Goal: Task Accomplishment & Management: Manage account settings

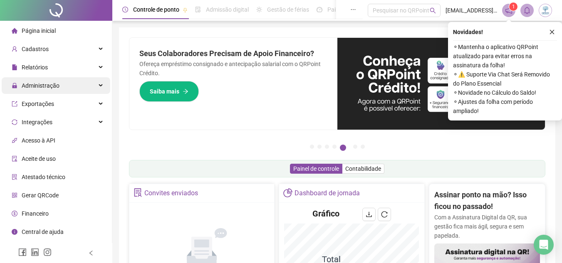
click at [74, 84] on div "Administração" at bounding box center [56, 85] width 109 height 17
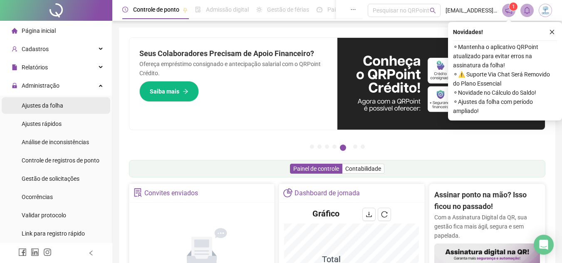
click at [66, 105] on li "Ajustes da folha" at bounding box center [56, 105] width 109 height 17
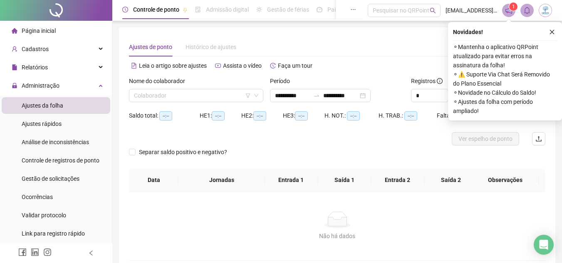
type input "**********"
click at [155, 98] on input "search" at bounding box center [192, 95] width 117 height 12
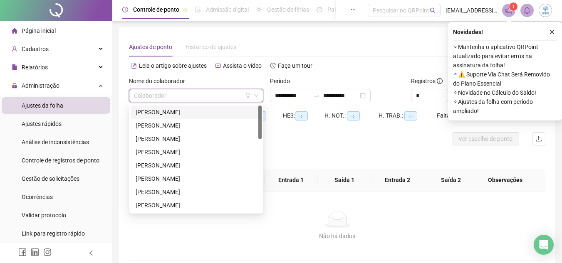
click at [159, 113] on div "ADRIELE SANTANA GOMES" at bounding box center [196, 112] width 121 height 9
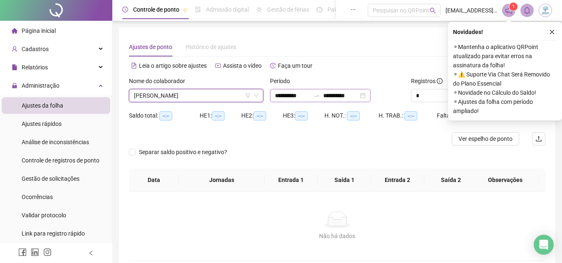
click at [370, 97] on div "**********" at bounding box center [320, 95] width 101 height 13
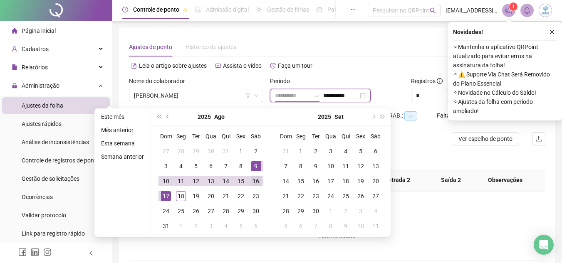
type input "**********"
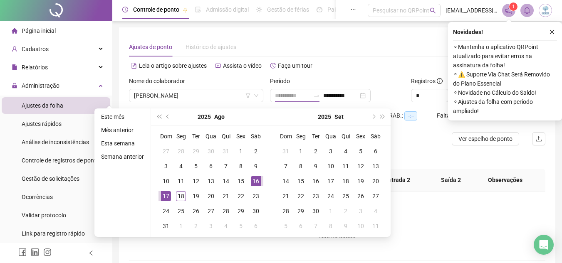
click at [254, 181] on div "16" at bounding box center [256, 181] width 10 height 10
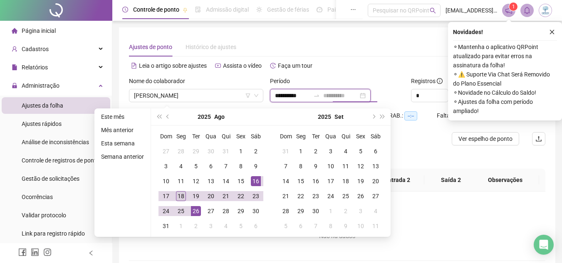
type input "**********"
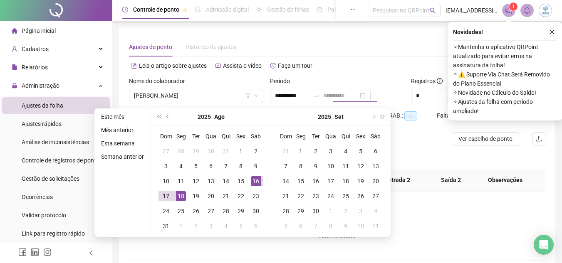
click at [180, 199] on div "18" at bounding box center [181, 196] width 10 height 10
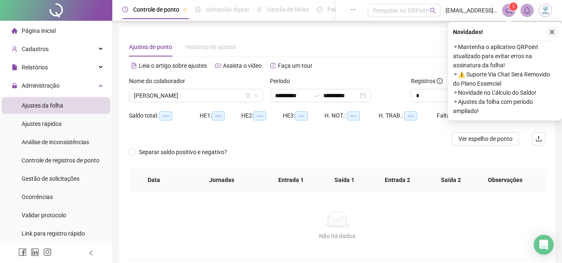
click at [555, 29] on button "button" at bounding box center [552, 32] width 10 height 10
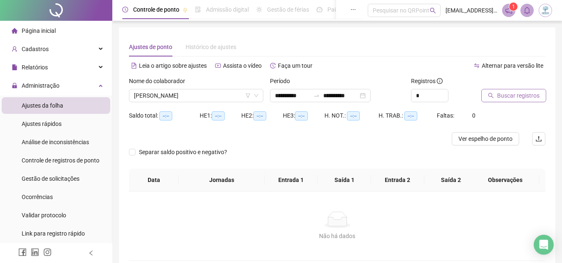
click at [513, 97] on span "Buscar registros" at bounding box center [518, 95] width 42 height 9
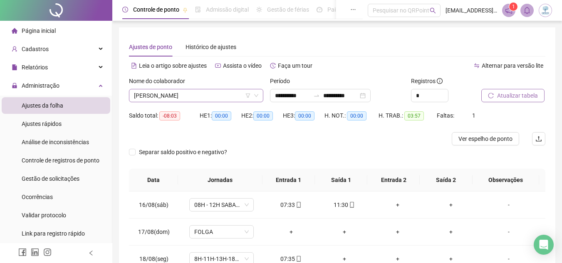
click at [234, 95] on span "ADRIELE SANTANA GOMES" at bounding box center [196, 95] width 124 height 12
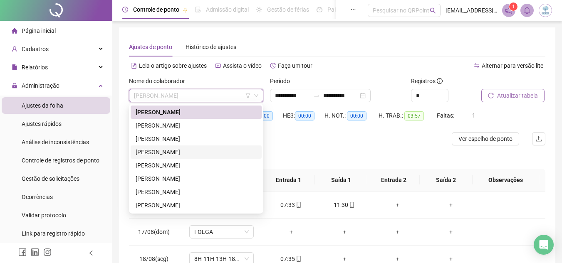
click at [228, 149] on div "ANA TAFNES RODRIGUES OLIVEIRA MELO" at bounding box center [196, 152] width 121 height 9
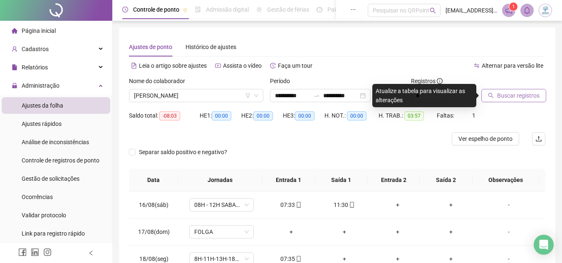
click at [497, 91] on button "Buscar registros" at bounding box center [513, 95] width 65 height 13
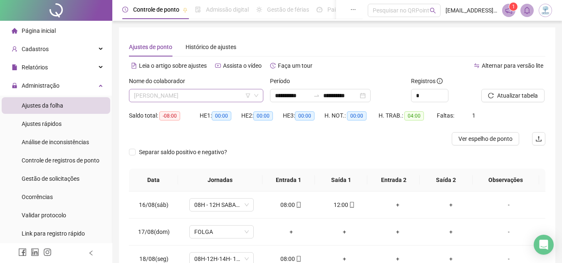
click at [226, 96] on span "ANA TAFNES RODRIGUES OLIVEIRA MELO" at bounding box center [196, 95] width 124 height 12
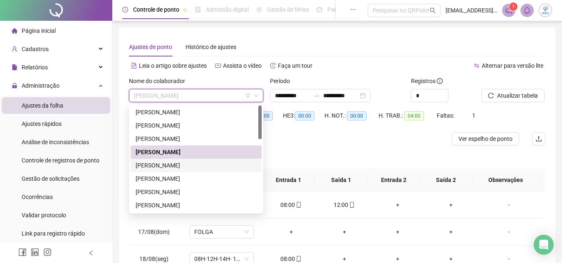
click at [223, 164] on div "BRUNA LAUANY DAMIAO SANTOS" at bounding box center [196, 165] width 121 height 9
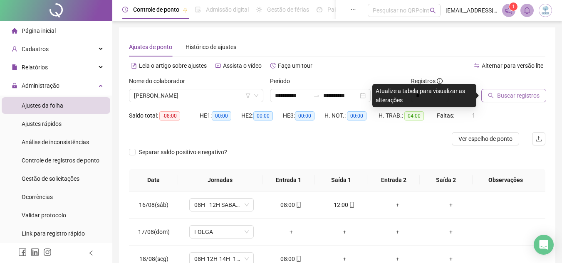
click at [488, 93] on icon "search" at bounding box center [491, 96] width 6 height 6
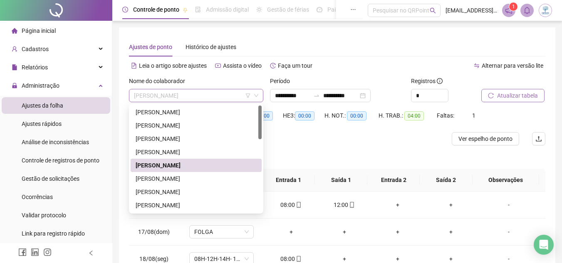
click at [224, 101] on span "BRUNA LAUANY DAMIAO SANTOS" at bounding box center [196, 95] width 124 height 12
click at [230, 180] on div "ELAINY CRISTINA SOUSA MORAIS" at bounding box center [196, 178] width 121 height 9
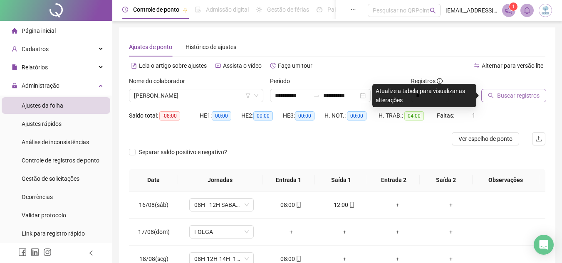
click at [503, 99] on span "Buscar registros" at bounding box center [518, 95] width 42 height 9
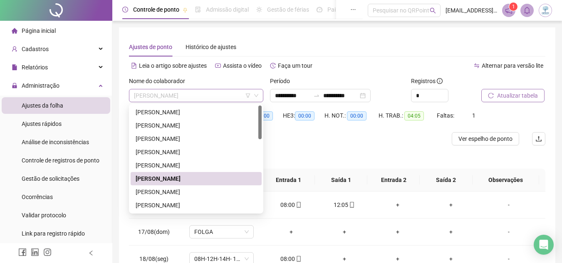
click at [222, 100] on span "ELAINY CRISTINA SOUSA MORAIS" at bounding box center [196, 95] width 124 height 12
click at [227, 195] on div "ELIANE SANTOS SOARES FERREIRA" at bounding box center [196, 191] width 121 height 9
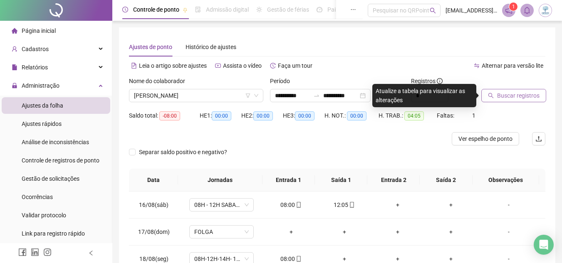
click at [525, 101] on button "Buscar registros" at bounding box center [513, 95] width 65 height 13
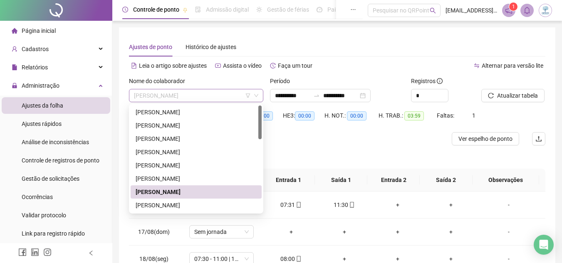
click at [220, 94] on span "ELIANE SANTOS SOARES FERREIRA" at bounding box center [196, 95] width 124 height 12
click at [220, 202] on div "EVILLYN KENIA ALVES SILVA OLIVEIRA" at bounding box center [196, 205] width 121 height 9
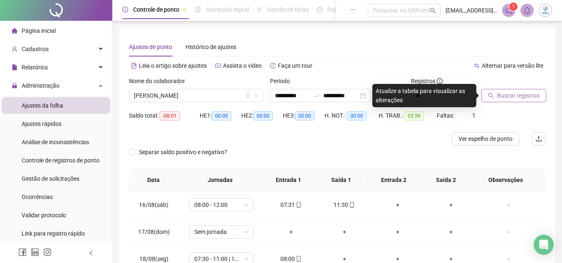
click at [519, 99] on span "Buscar registros" at bounding box center [518, 95] width 42 height 9
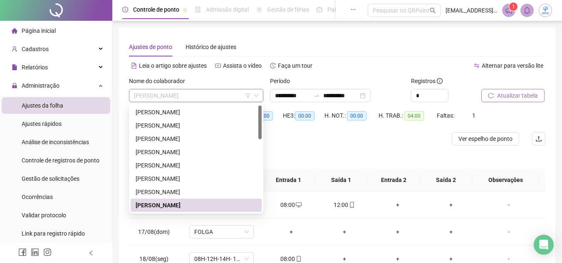
click at [228, 91] on span "EVILLYN KENIA ALVES SILVA OLIVEIRA" at bounding box center [196, 95] width 124 height 12
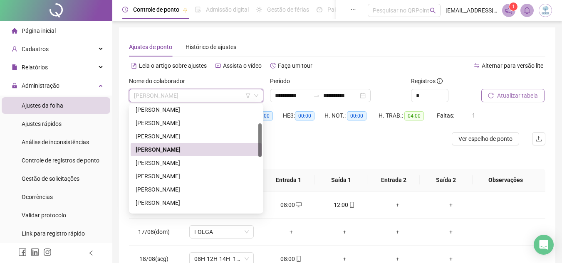
scroll to position [56, 0]
drag, startPoint x: 259, startPoint y: 131, endPoint x: 261, endPoint y: 148, distance: 18.0
click at [261, 148] on div at bounding box center [259, 140] width 3 height 34
click at [239, 159] on div "GABRIELLE DA SILVA ROCHA PATRICIO" at bounding box center [196, 162] width 121 height 9
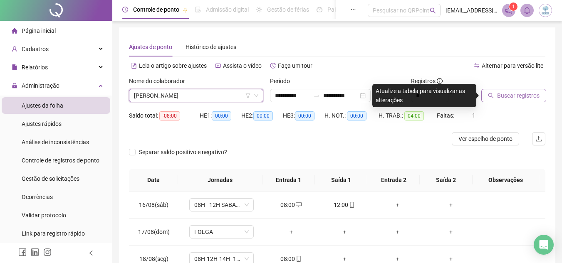
click at [519, 91] on span "Buscar registros" at bounding box center [518, 95] width 42 height 9
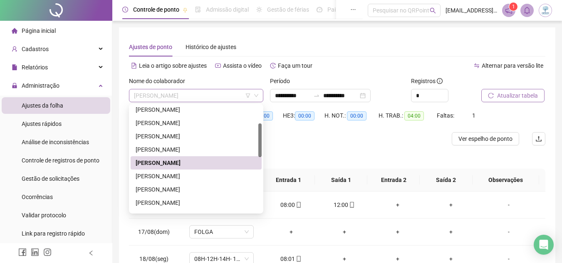
click at [193, 92] on span "GABRIELLE DA SILVA ROCHA PATRICIO" at bounding box center [196, 95] width 124 height 12
click at [202, 175] on div "GIOVANNA KAREN MARTINS SOARES" at bounding box center [196, 176] width 121 height 9
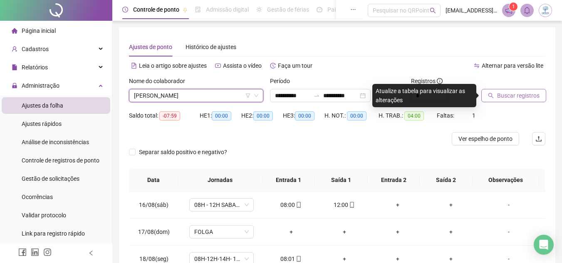
click at [513, 97] on span "Buscar registros" at bounding box center [518, 95] width 42 height 9
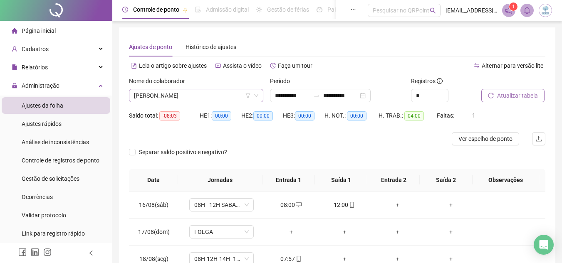
click at [202, 96] on span "GIOVANNA KAREN MARTINS SOARES" at bounding box center [196, 95] width 124 height 12
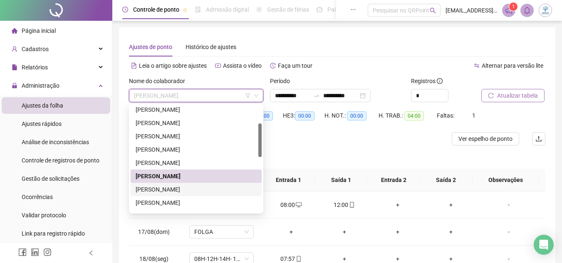
click at [209, 187] on div "GISELIA SOUZA PINTO" at bounding box center [196, 189] width 121 height 9
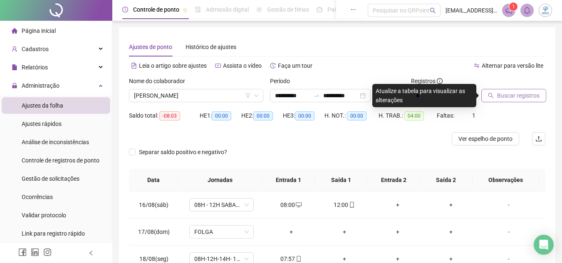
click at [515, 90] on button "Buscar registros" at bounding box center [513, 95] width 65 height 13
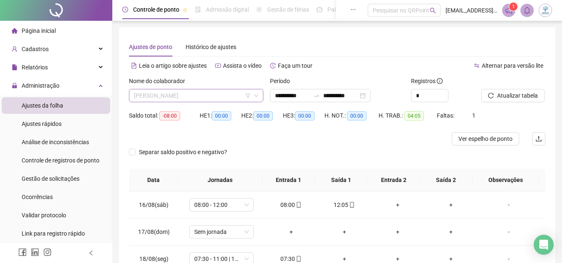
click at [217, 93] on span "GISELIA SOUZA PINTO" at bounding box center [196, 95] width 124 height 12
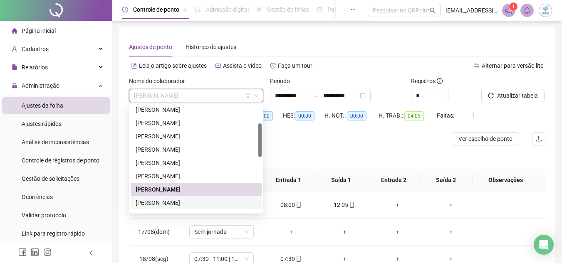
click at [224, 205] on div "HAGATA LOPES MATOS" at bounding box center [196, 202] width 121 height 9
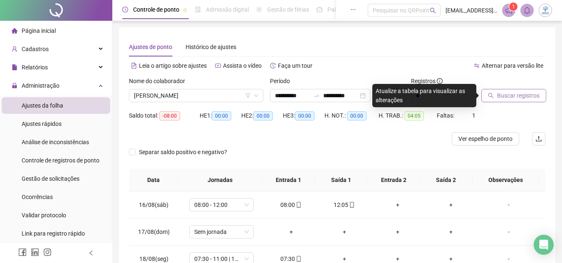
click at [511, 92] on span "Buscar registros" at bounding box center [518, 95] width 42 height 9
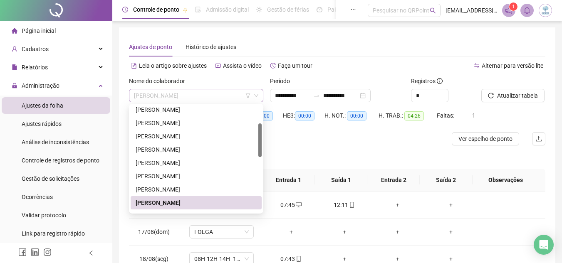
click at [228, 96] on span "HAGATA LOPES MATOS" at bounding box center [196, 95] width 124 height 12
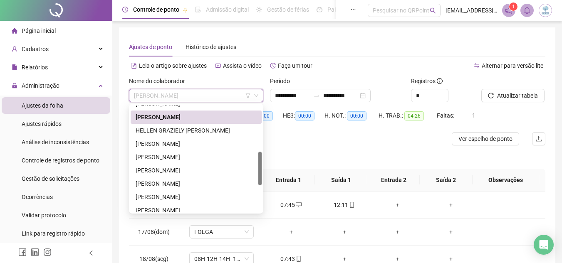
scroll to position [145, 0]
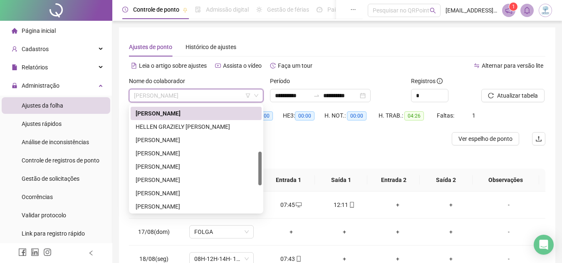
drag, startPoint x: 260, startPoint y: 148, endPoint x: 261, endPoint y: 177, distance: 28.7
click at [261, 177] on div at bounding box center [259, 169] width 3 height 34
click at [232, 126] on div "HELLEN GRAZIELY MILOMEM DA SILVA" at bounding box center [196, 126] width 121 height 9
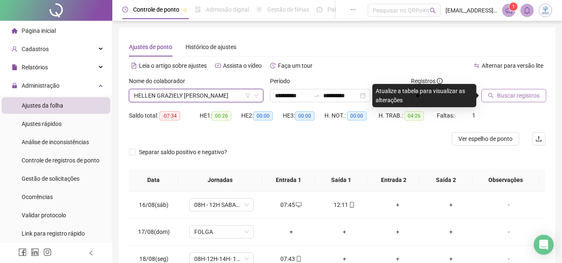
click at [495, 98] on button "Buscar registros" at bounding box center [513, 95] width 65 height 13
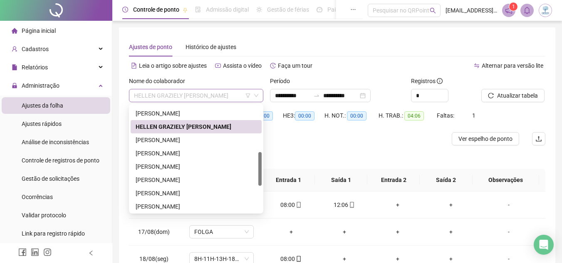
click at [214, 98] on span "HELLEN GRAZIELY MILOMEM DA SILVA" at bounding box center [196, 95] width 124 height 12
click at [214, 141] on div "JACQUELINE DA SILVA SOARES" at bounding box center [196, 140] width 121 height 9
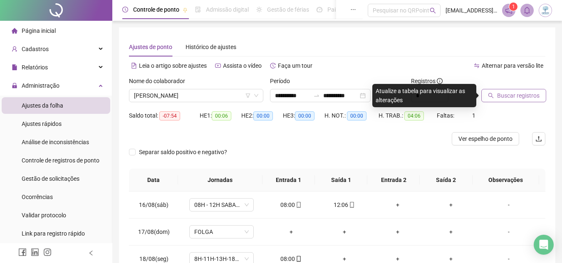
click at [520, 95] on span "Buscar registros" at bounding box center [518, 95] width 42 height 9
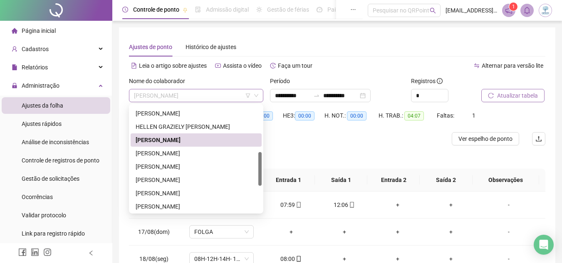
click at [205, 98] on span "JACQUELINE DA SILVA SOARES" at bounding box center [196, 95] width 124 height 12
click at [212, 150] on div "JAILANE DE SOUZA MENEZES" at bounding box center [196, 153] width 121 height 9
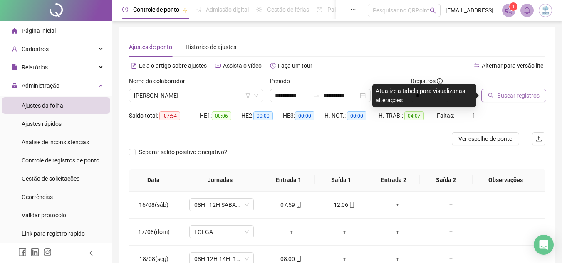
click at [492, 102] on button "Buscar registros" at bounding box center [513, 95] width 65 height 13
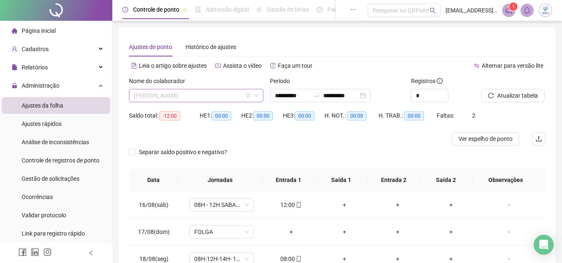
click at [186, 96] on span "JAILANE DE SOUZA MENEZES" at bounding box center [196, 95] width 124 height 12
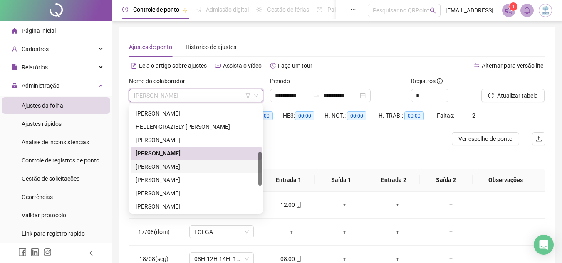
click at [197, 164] on div "JOELMA LIMA DOS SANTOS" at bounding box center [196, 166] width 121 height 9
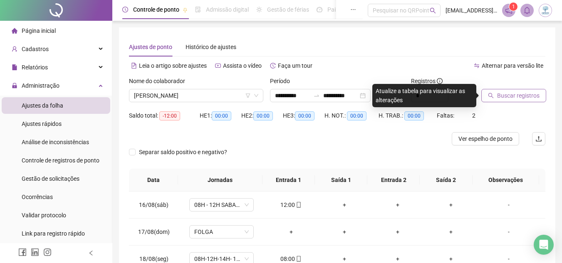
click at [506, 97] on span "Buscar registros" at bounding box center [518, 95] width 42 height 9
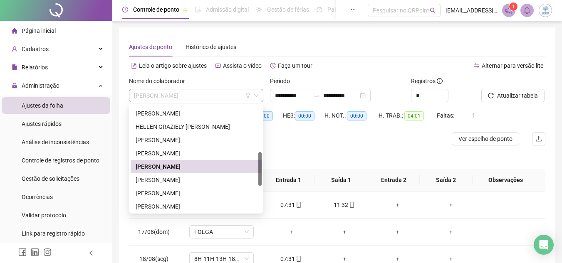
click at [185, 96] on span "JOELMA LIMA DOS SANTOS" at bounding box center [196, 95] width 124 height 12
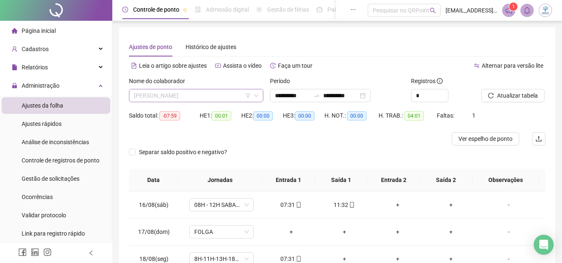
click at [185, 92] on span "JOELMA LIMA DOS SANTOS" at bounding box center [196, 95] width 124 height 12
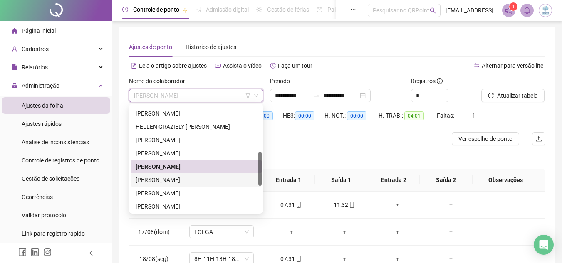
click at [183, 178] on div "KARINA DE JESUS SILVA" at bounding box center [196, 179] width 121 height 9
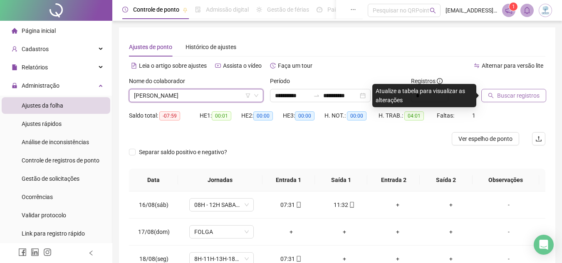
click at [493, 90] on button "Buscar registros" at bounding box center [513, 95] width 65 height 13
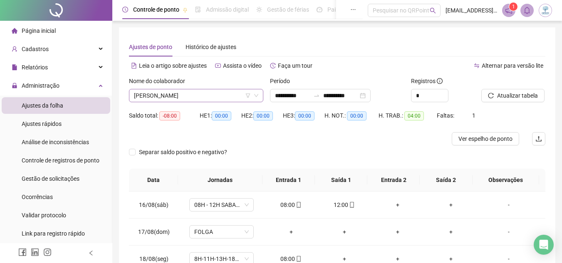
click at [224, 96] on span "KARINA DE JESUS SILVA" at bounding box center [196, 95] width 124 height 12
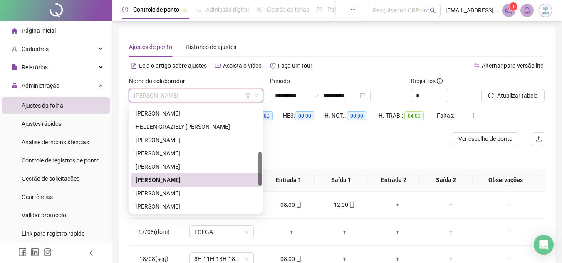
click at [212, 180] on div "KARINA DE JESUS SILVA" at bounding box center [196, 179] width 121 height 9
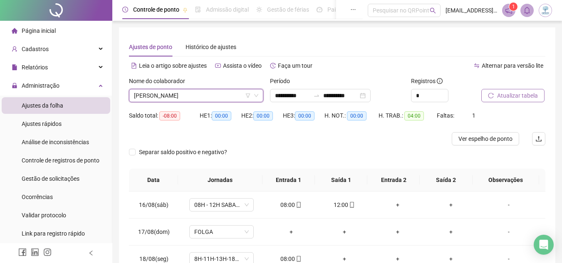
click at [494, 93] on button "Atualizar tabela" at bounding box center [512, 95] width 63 height 13
click at [189, 96] on span "KARINA DE JESUS SILVA" at bounding box center [196, 95] width 124 height 12
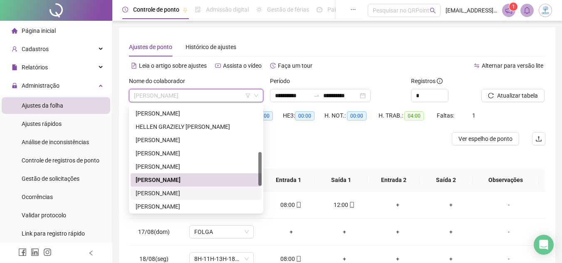
click at [205, 192] on div "KATHERINE VELOSO DE ALENCAR" at bounding box center [196, 193] width 121 height 9
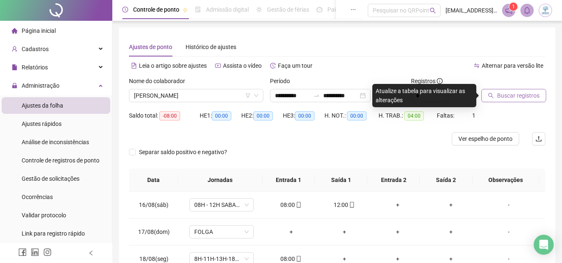
click at [530, 96] on span "Buscar registros" at bounding box center [518, 95] width 42 height 9
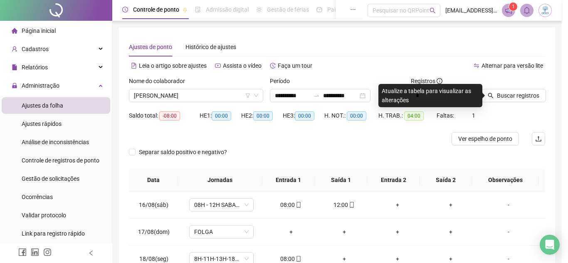
click at [355, 163] on div "Buscando registros Os registros de ponto estão sendo buscados... OK" at bounding box center [284, 131] width 568 height 263
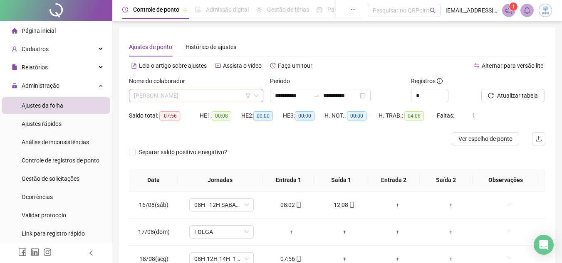
click at [189, 99] on span "KATHERINE VELOSO DE ALENCAR" at bounding box center [196, 95] width 124 height 12
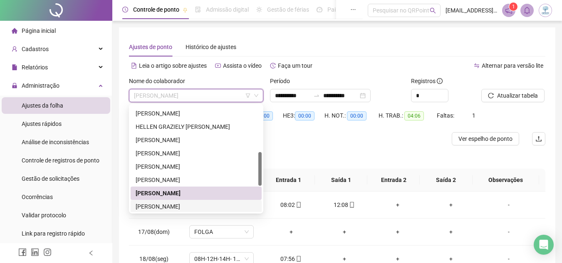
click at [205, 205] on div "MARIA DO CARMO DE SOUSA NUNES" at bounding box center [196, 206] width 121 height 9
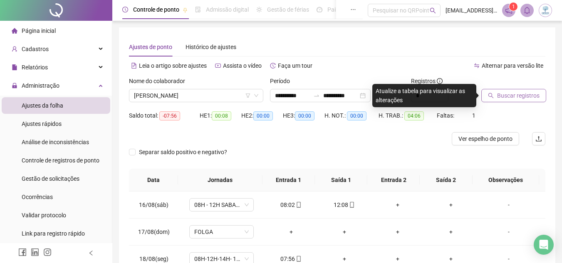
click at [529, 91] on button "Buscar registros" at bounding box center [513, 95] width 65 height 13
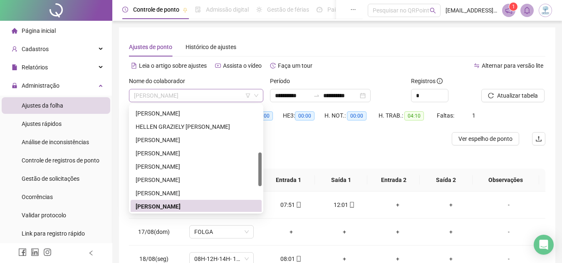
click at [203, 96] on span "MARIA DO CARMO DE SOUSA NUNES" at bounding box center [196, 95] width 124 height 12
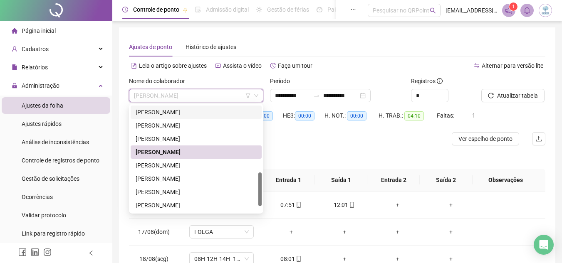
scroll to position [226, 0]
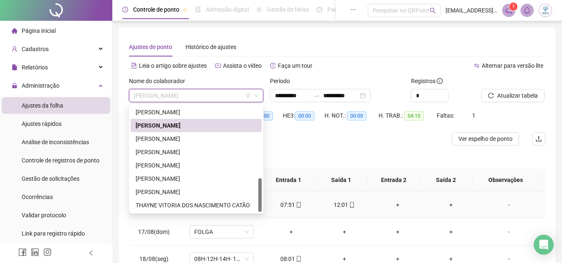
drag, startPoint x: 259, startPoint y: 169, endPoint x: 257, endPoint y: 219, distance: 50.3
click at [257, 219] on body "**********" at bounding box center [281, 131] width 562 height 263
click at [224, 139] on div "MARIA EDUARDA SOUSA DA SILVA" at bounding box center [196, 138] width 121 height 9
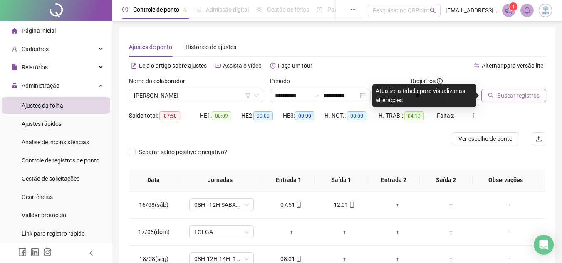
click at [500, 94] on span "Buscar registros" at bounding box center [518, 95] width 42 height 9
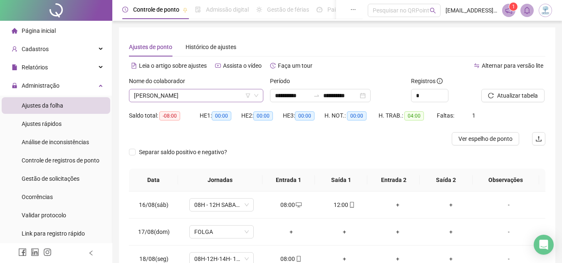
click at [186, 95] on span "MARIA EDUARDA SOUSA DA SILVA" at bounding box center [196, 95] width 124 height 12
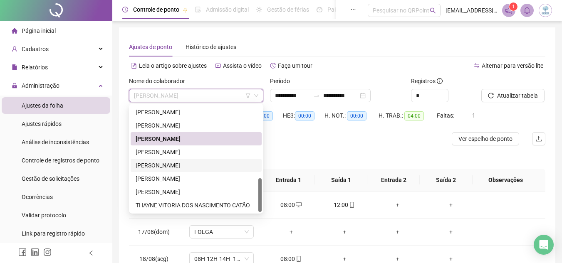
click at [182, 165] on div "MARIA SILVA PESSOA" at bounding box center [196, 165] width 121 height 9
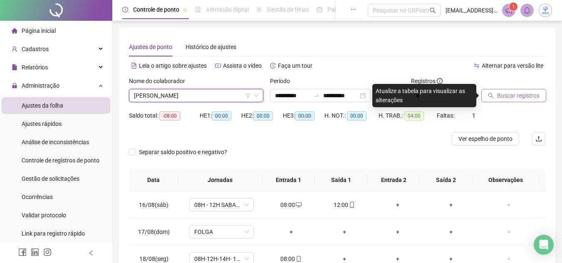
click at [502, 100] on button "Buscar registros" at bounding box center [513, 95] width 65 height 13
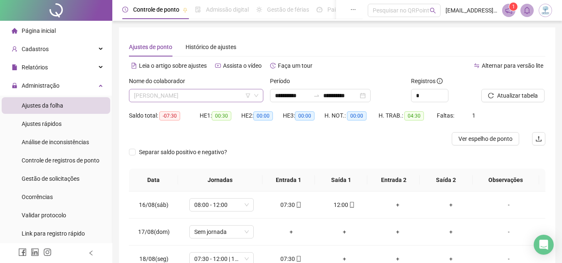
click at [175, 94] on span "MARIA SILVA PESSOA" at bounding box center [196, 95] width 124 height 12
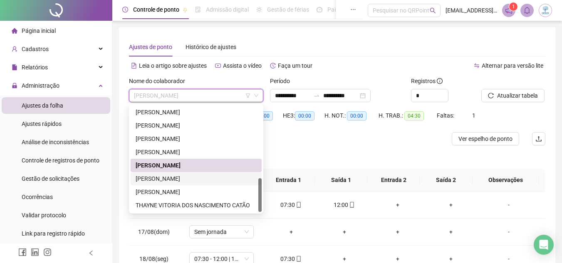
click at [175, 182] on div "NAELY DE ALMEIDA CAVALCANTE" at bounding box center [196, 178] width 121 height 9
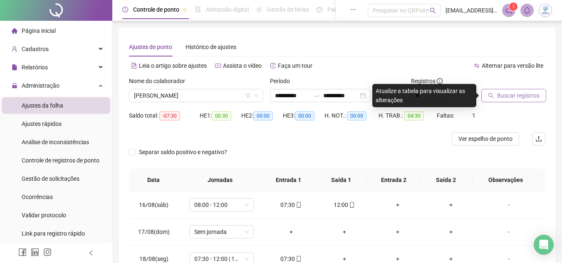
click at [505, 96] on span "Buscar registros" at bounding box center [518, 95] width 42 height 9
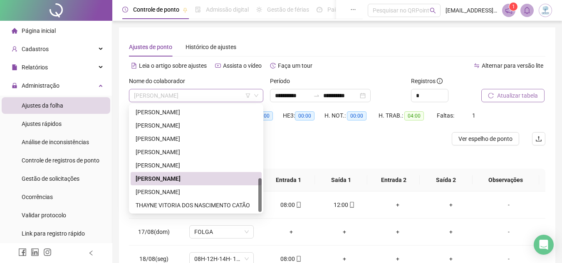
click at [222, 97] on span "NAELY DE ALMEIDA CAVALCANTE" at bounding box center [196, 95] width 124 height 12
click at [215, 192] on div "SARA OLIVEIRA DOS SANTOS" at bounding box center [196, 191] width 121 height 9
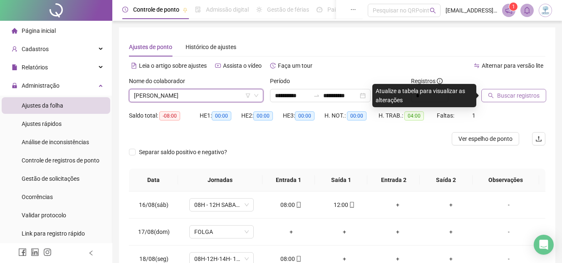
click at [510, 91] on span "Buscar registros" at bounding box center [518, 95] width 42 height 9
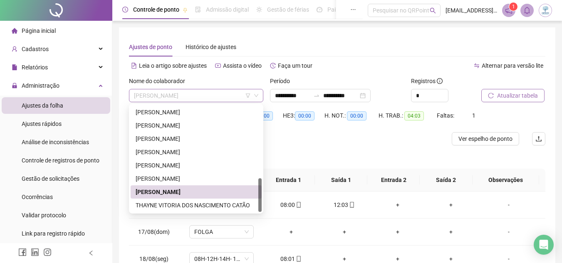
click at [210, 97] on span "SARA OLIVEIRA DOS SANTOS" at bounding box center [196, 95] width 124 height 12
click at [207, 202] on div "THAYNE VITORIA DOS NASCIMENTO CATÃO" at bounding box center [196, 205] width 121 height 9
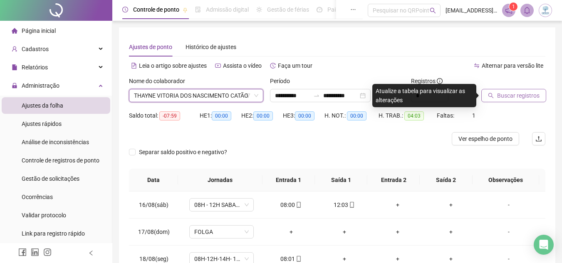
click at [513, 98] on span "Buscar registros" at bounding box center [518, 95] width 42 height 9
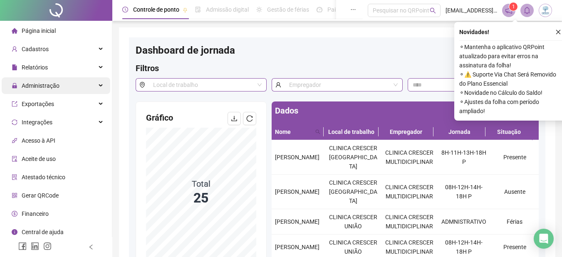
click at [97, 84] on div "Administração" at bounding box center [56, 85] width 109 height 17
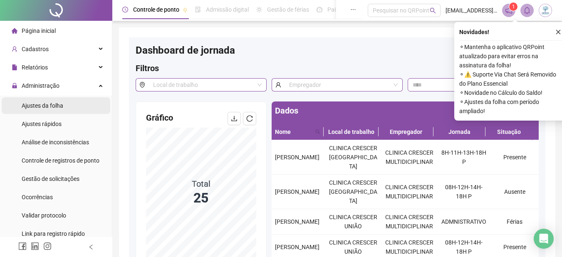
click at [89, 112] on li "Ajustes da folha" at bounding box center [56, 105] width 109 height 17
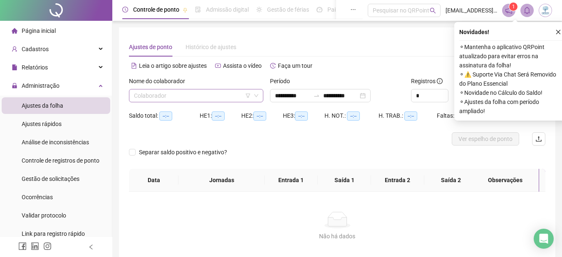
type input "**********"
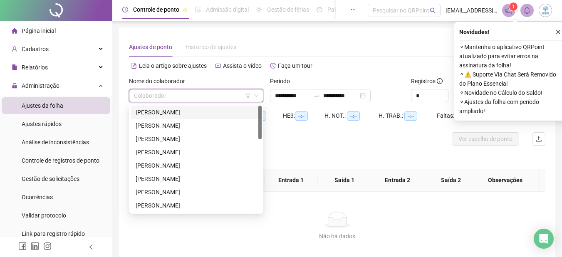
click at [160, 89] on input "search" at bounding box center [192, 95] width 117 height 12
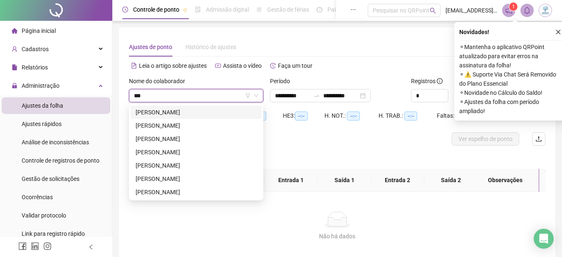
type input "****"
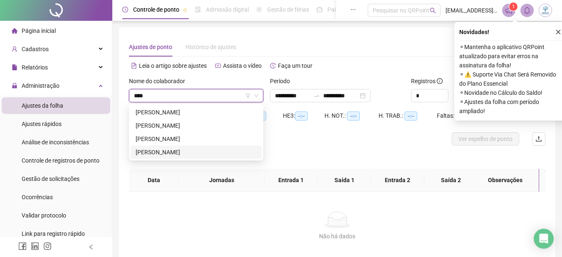
click at [222, 150] on div "MARIA SILVA PESSOA" at bounding box center [196, 152] width 121 height 9
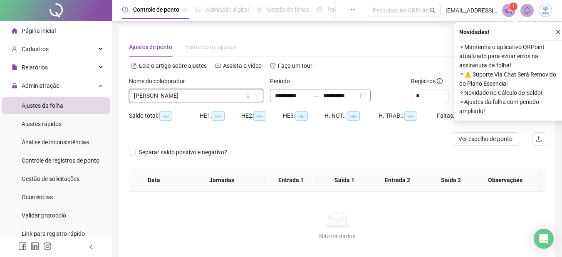
click at [370, 95] on div "**********" at bounding box center [320, 95] width 101 height 13
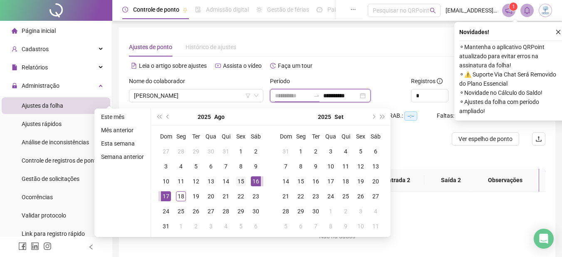
type input "**********"
click at [241, 180] on div "15" at bounding box center [241, 181] width 10 height 10
type input "**********"
click at [256, 179] on div "16" at bounding box center [256, 181] width 10 height 10
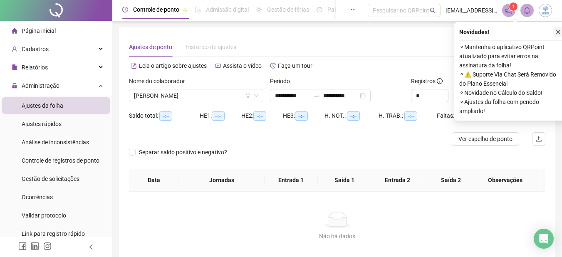
click at [559, 30] on icon "close" at bounding box center [558, 32] width 6 height 6
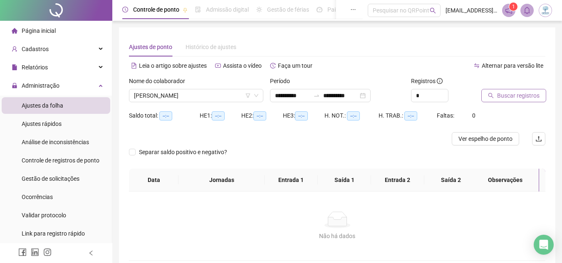
click at [492, 98] on icon "search" at bounding box center [491, 96] width 6 height 6
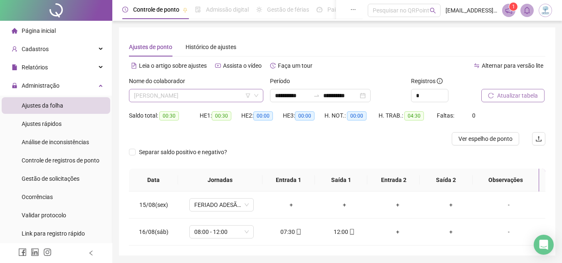
click at [207, 91] on span "MARIA SILVA PESSOA" at bounding box center [196, 95] width 124 height 12
click at [370, 98] on div "**********" at bounding box center [320, 95] width 101 height 13
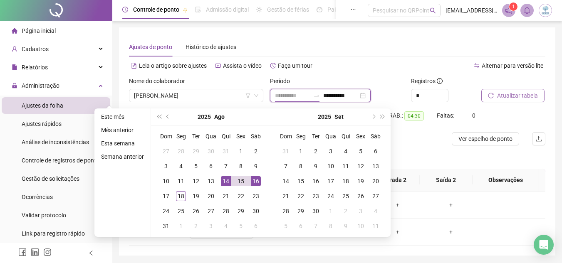
type input "**********"
click at [224, 183] on div "14" at bounding box center [226, 181] width 10 height 10
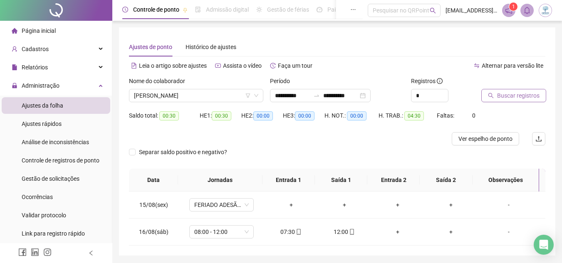
click at [529, 95] on span "Buscar registros" at bounding box center [518, 95] width 42 height 9
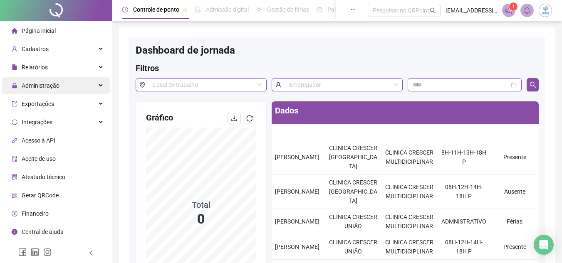
click at [98, 86] on div "Administração" at bounding box center [56, 85] width 109 height 17
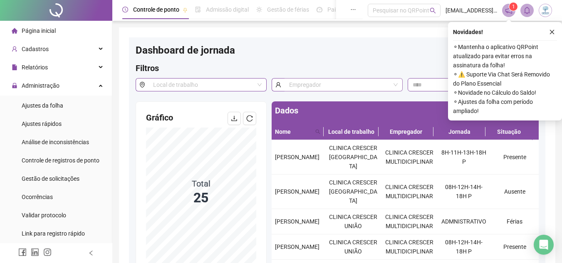
click at [333, 87] on input "search" at bounding box center [339, 85] width 101 height 12
click at [54, 102] on span "Ajustes da folha" at bounding box center [43, 105] width 42 height 7
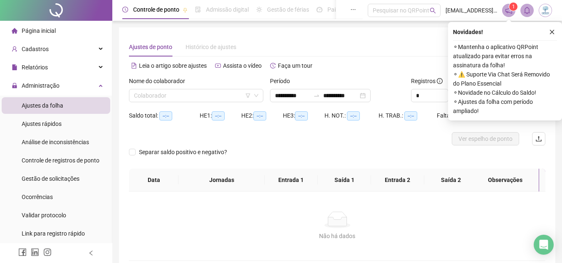
type input "**********"
click at [150, 100] on input "search" at bounding box center [192, 95] width 117 height 12
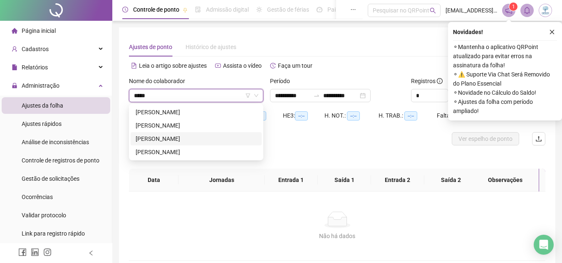
type input "*****"
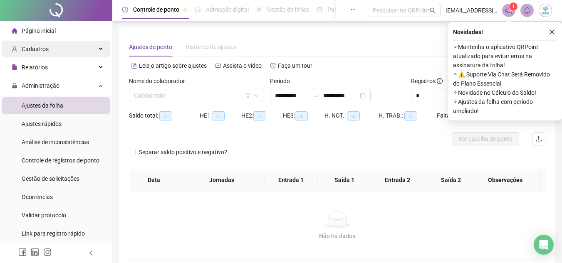
click at [47, 44] on span "Cadastros" at bounding box center [30, 49] width 37 height 17
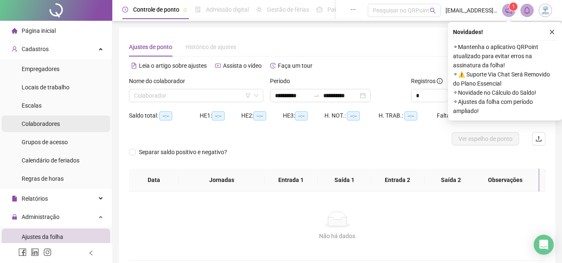
click at [78, 124] on li "Colaboradores" at bounding box center [56, 124] width 109 height 17
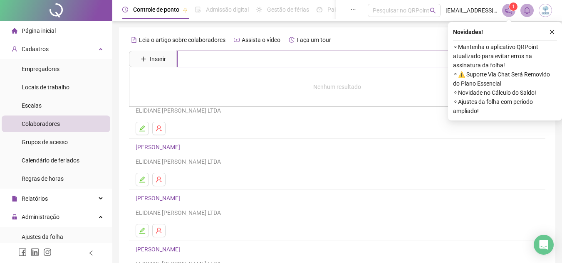
click at [225, 59] on input "text" at bounding box center [343, 59] width 332 height 17
type input "**********"
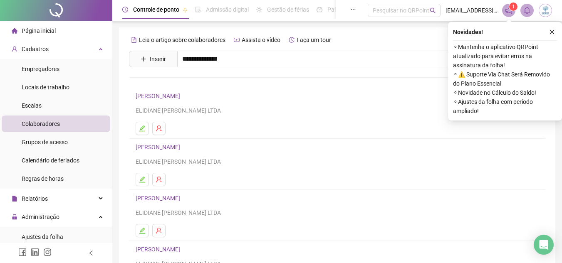
click at [189, 84] on link "MARIA DO CARMO DE SOUSA NUNES" at bounding box center [166, 83] width 44 height 7
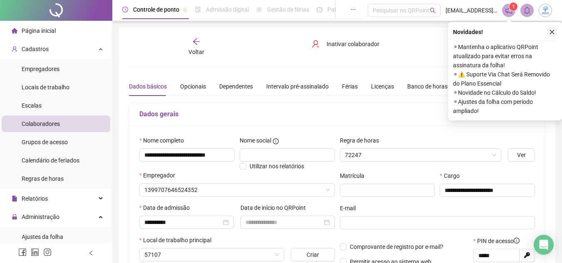
click at [550, 32] on icon "close" at bounding box center [552, 32] width 6 height 6
type input "**********"
